Goal: Information Seeking & Learning: Understand process/instructions

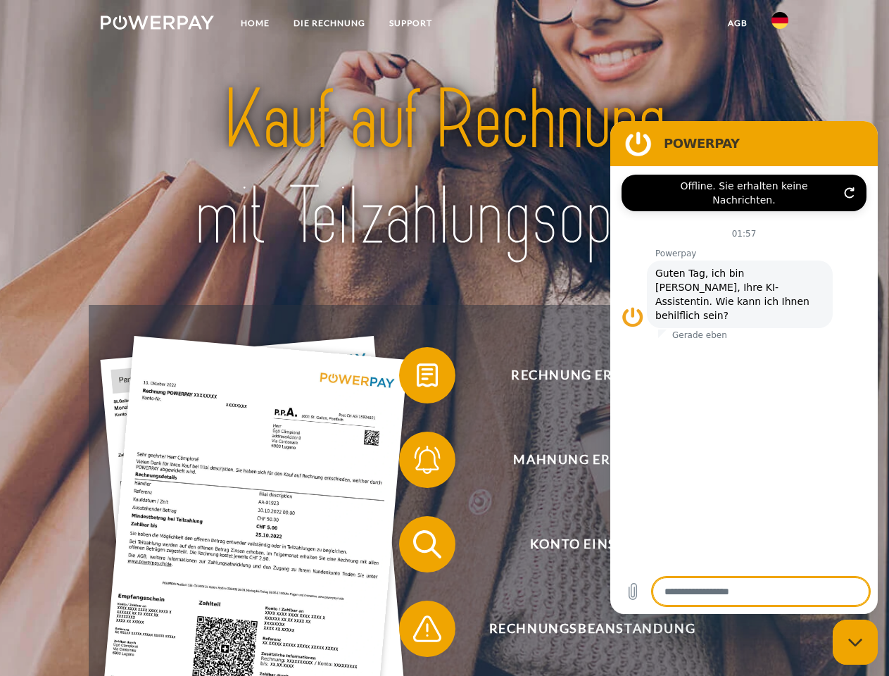
click at [157, 25] on img at bounding box center [157, 22] width 113 height 14
click at [780, 25] on img at bounding box center [779, 20] width 17 height 17
click at [737, 23] on link "agb" at bounding box center [738, 23] width 44 height 25
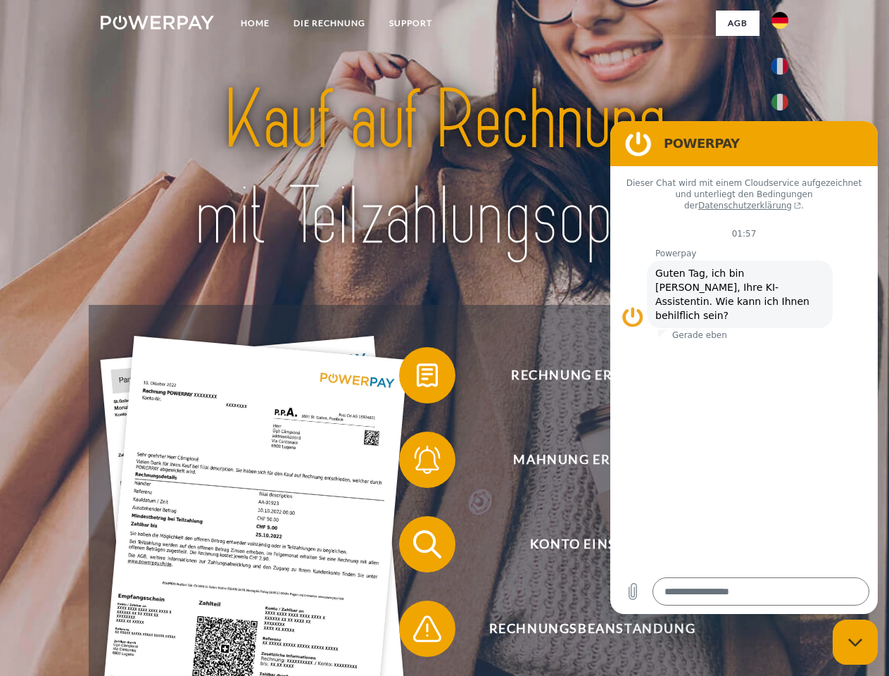
click at [417, 378] on span at bounding box center [406, 375] width 70 height 70
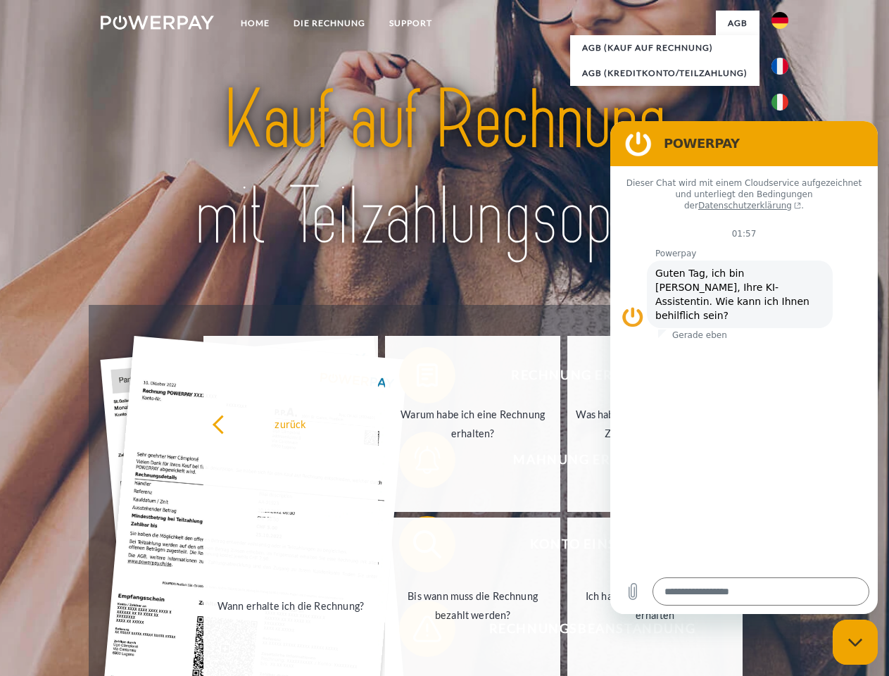
click at [379, 547] on link "Wann erhalte ich die Rechnung?" at bounding box center [290, 605] width 175 height 176
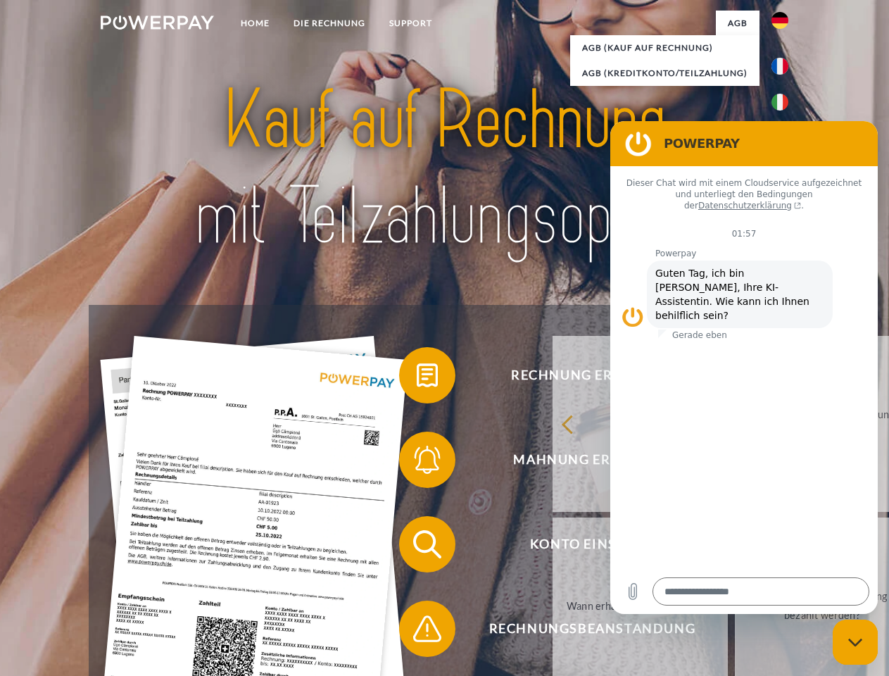
click at [417, 631] on span at bounding box center [406, 628] width 70 height 70
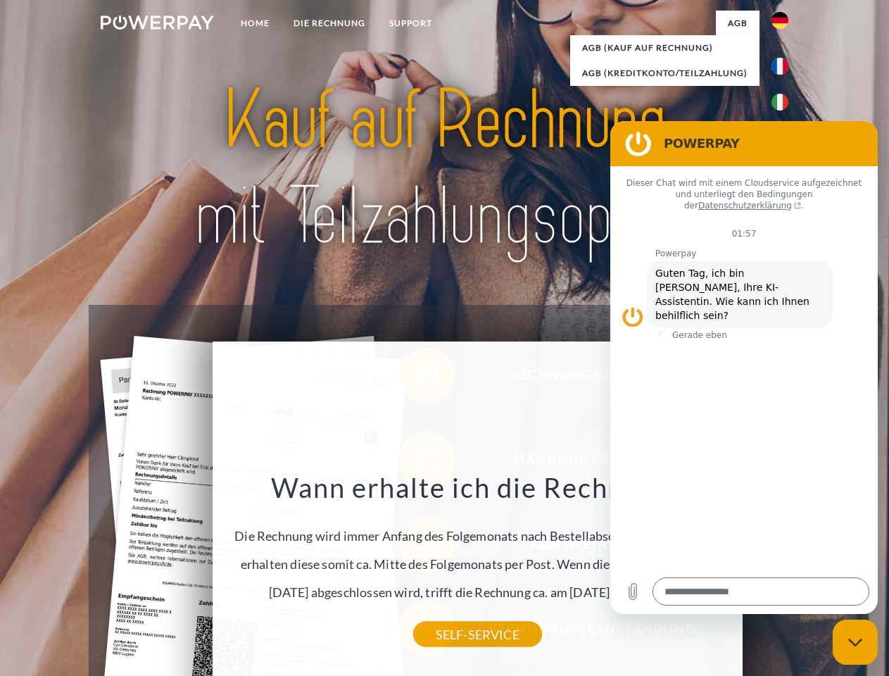
click at [855, 642] on icon "Messaging-Fenster schließen" at bounding box center [855, 642] width 15 height 9
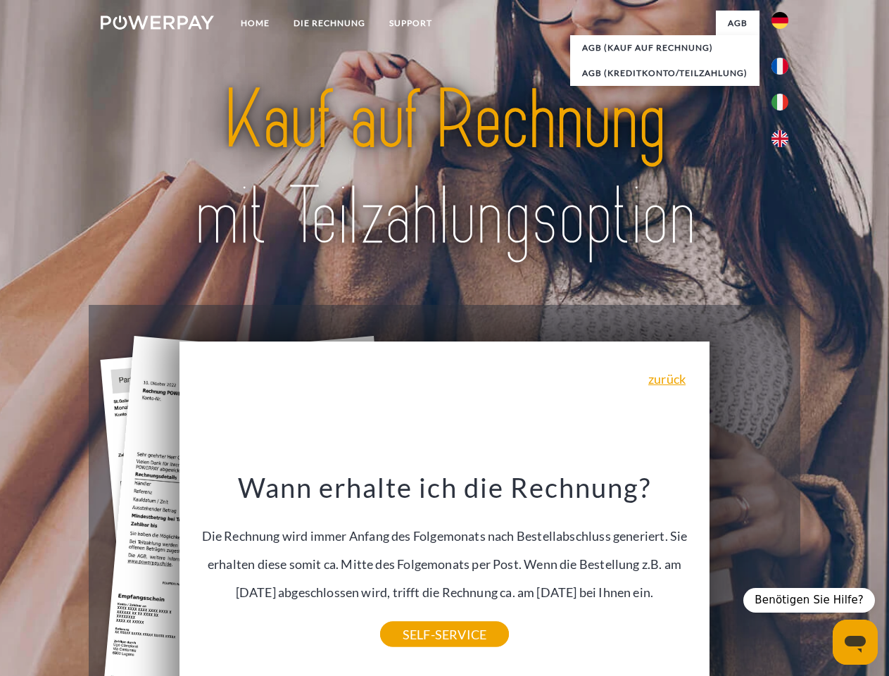
type textarea "*"
